Goal: Information Seeking & Learning: Learn about a topic

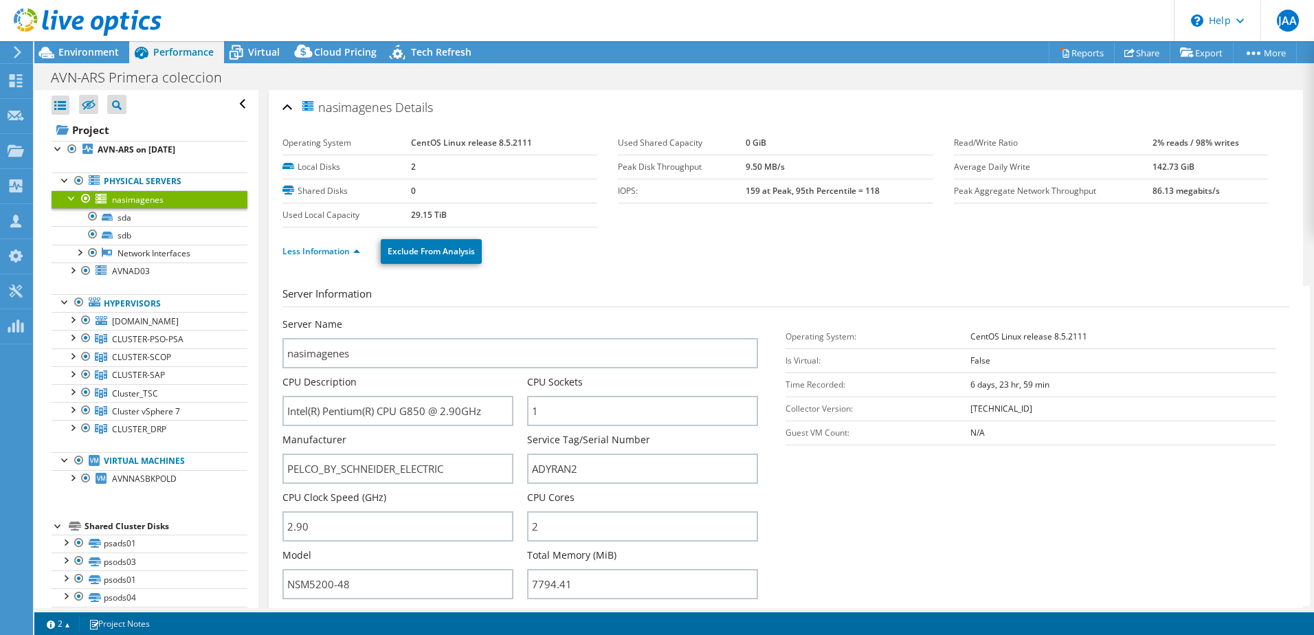
select select "USD"
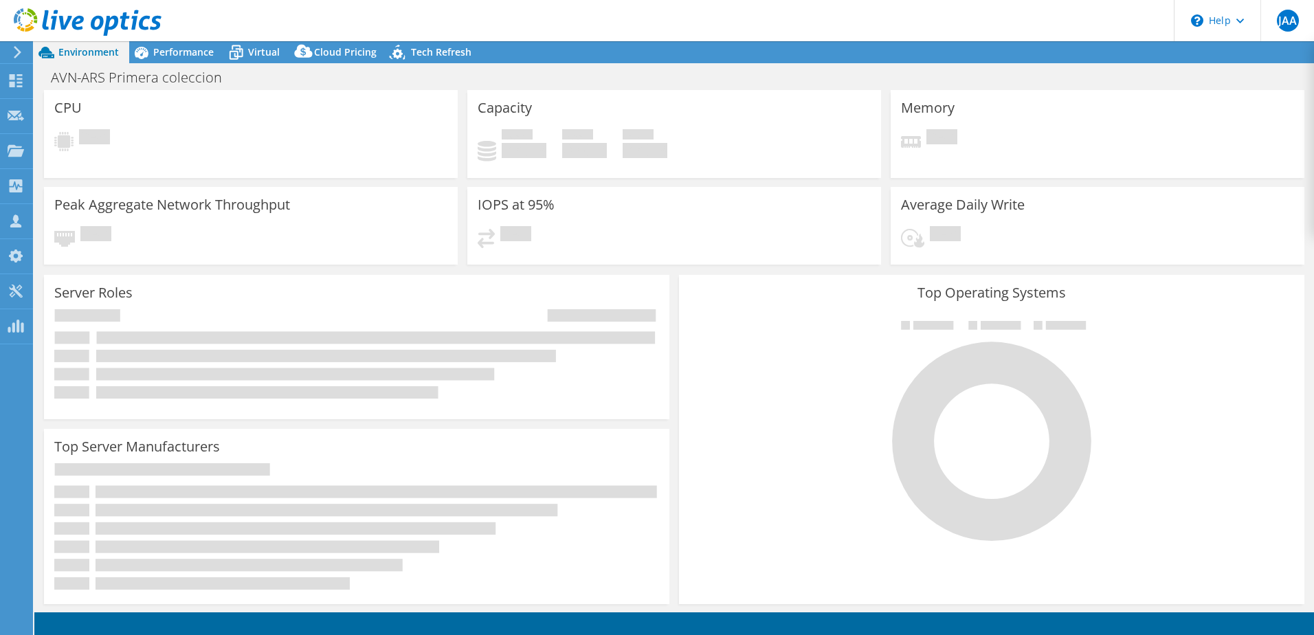
select select "USD"
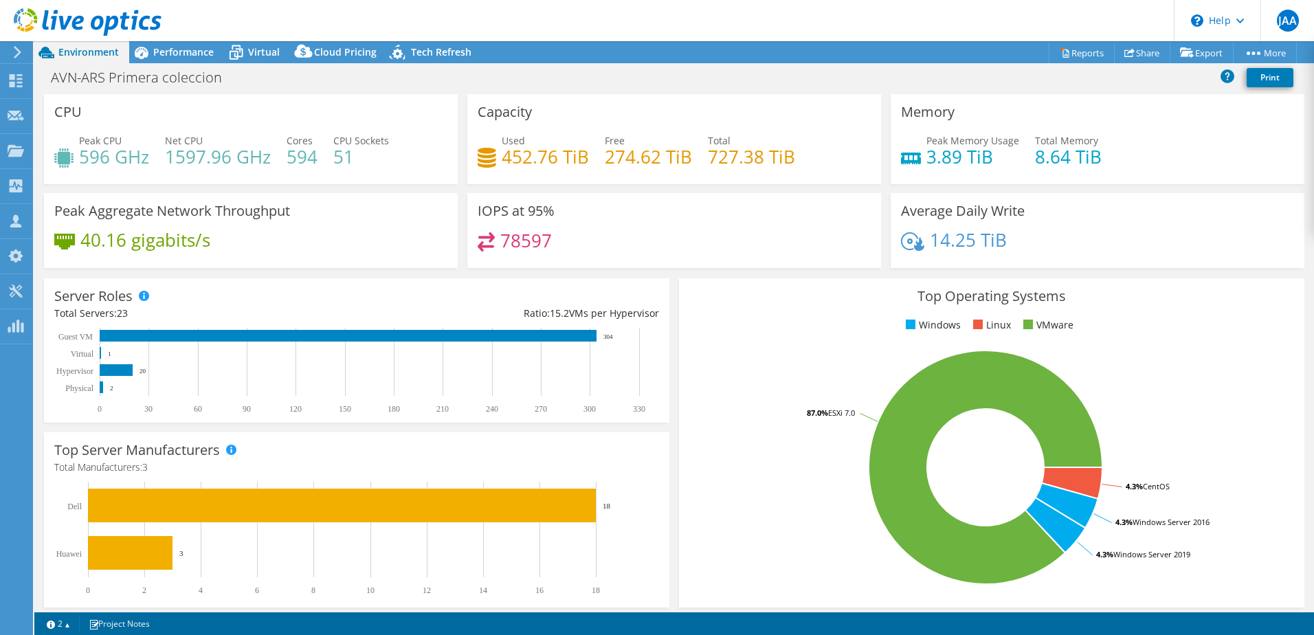
click at [1197, 263] on div "Average Daily Write 14.25 TiB" at bounding box center [1098, 230] width 414 height 75
